Goal: Check status: Check status

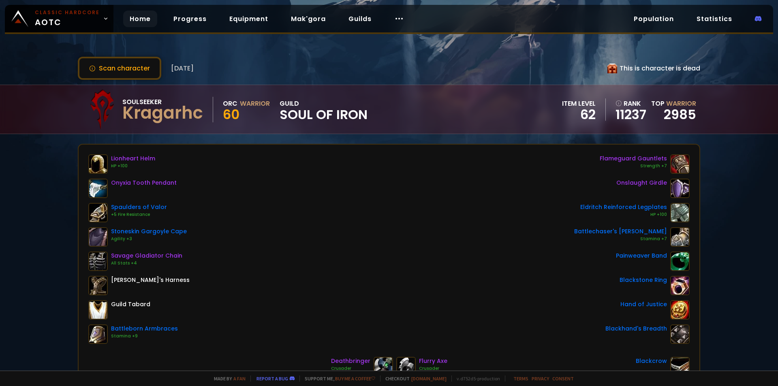
click at [141, 23] on link "Home" at bounding box center [140, 19] width 34 height 17
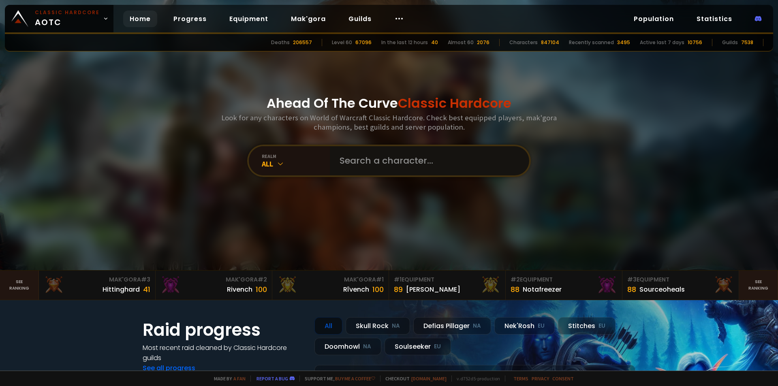
click at [385, 172] on input "text" at bounding box center [427, 160] width 185 height 29
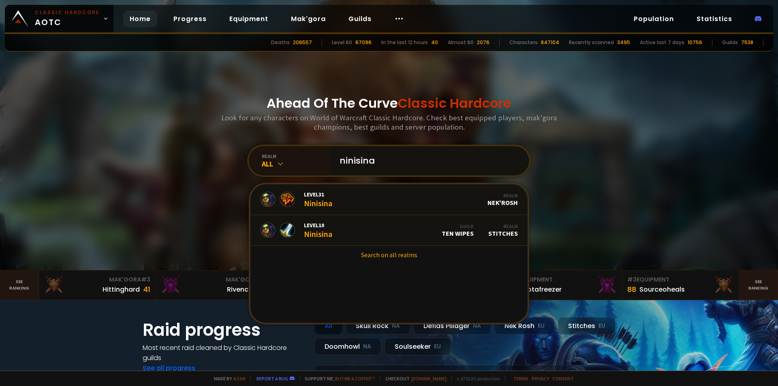
type input "ninisina"
click at [405, 164] on input "ninisina" at bounding box center [427, 160] width 185 height 29
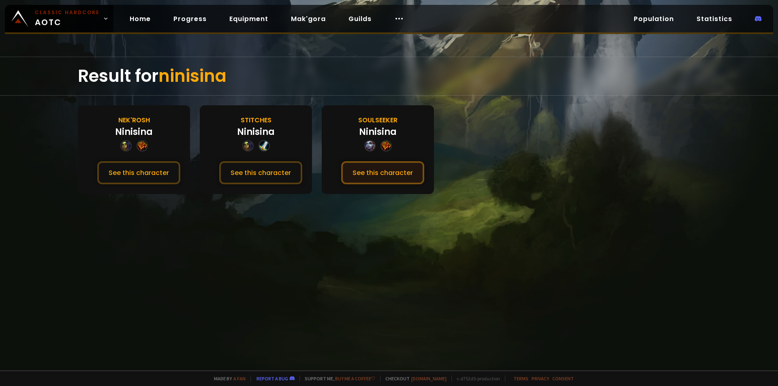
click at [367, 173] on button "See this character" at bounding box center [382, 172] width 83 height 23
click at [341, 161] on button "See this character" at bounding box center [382, 172] width 83 height 23
